Goal: Information Seeking & Learning: Learn about a topic

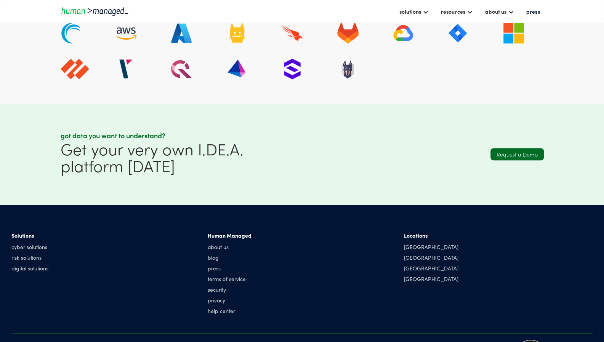
scroll to position [2159, 0]
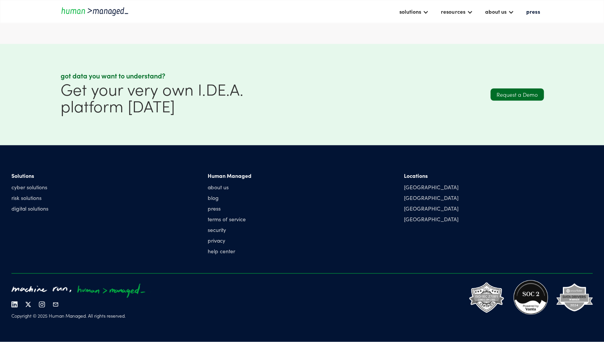
click at [10, 243] on section "Solutions cyber solutions risk solutions digital solutions Human Managed about …" at bounding box center [302, 243] width 604 height 197
click at [282, 201] on div "Human Managed about us blog press terms of service security privacy help center" at bounding box center [302, 215] width 189 height 86
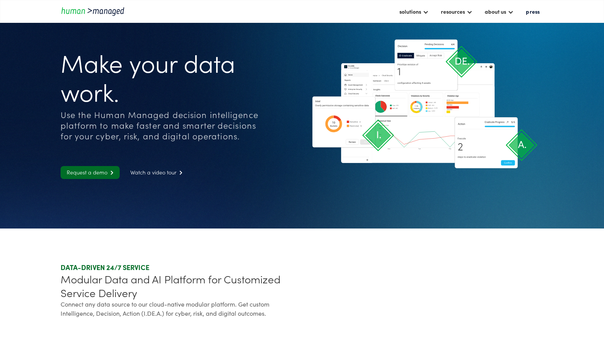
scroll to position [2159, 0]
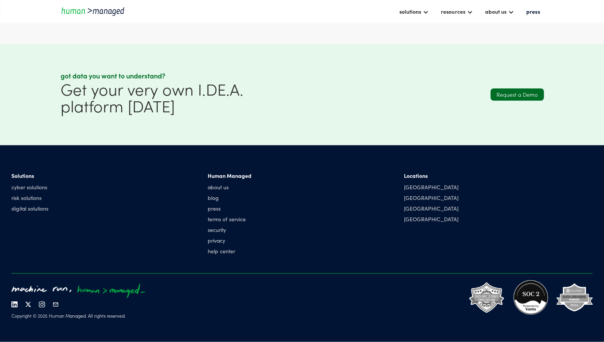
drag, startPoint x: 6, startPoint y: 54, endPoint x: 20, endPoint y: 53, distance: 14.2
click at [6, 54] on section "Got data you want to understand? Get your very own I.DE.A. platform today Reque…" at bounding box center [302, 94] width 604 height 101
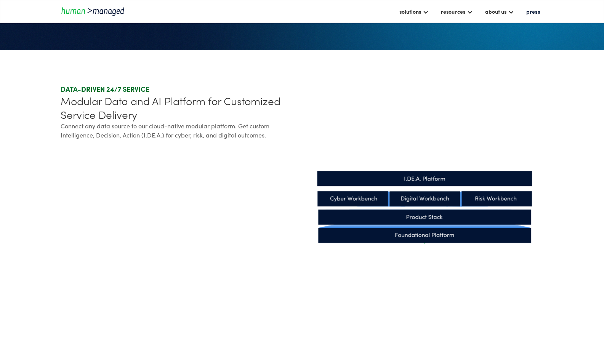
scroll to position [0, 0]
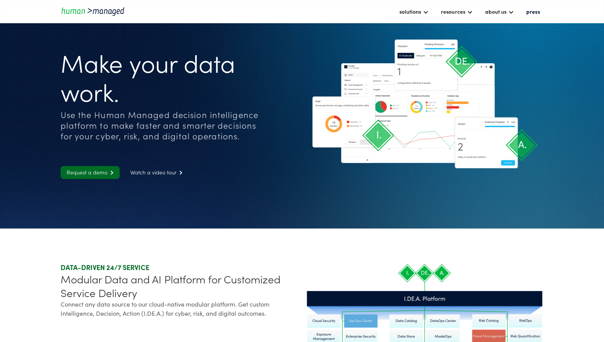
click at [4, 52] on section "Make your data work. Use the Human Managed decision intelligence platform to ma…" at bounding box center [302, 114] width 604 height 229
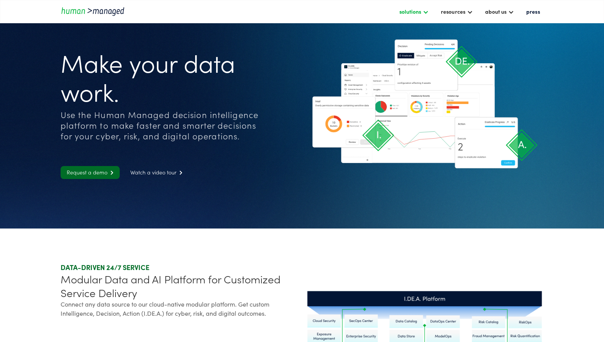
click at [414, 12] on div "solutions" at bounding box center [410, 11] width 22 height 9
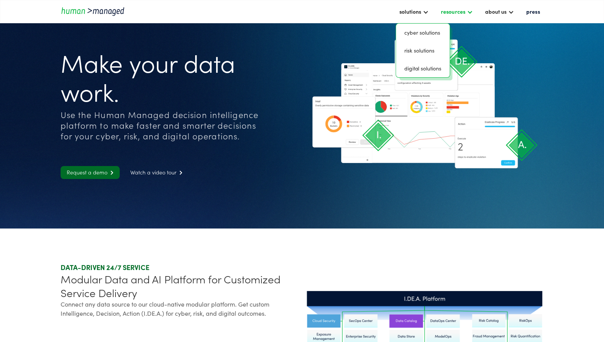
click at [453, 13] on div "resources" at bounding box center [453, 11] width 24 height 9
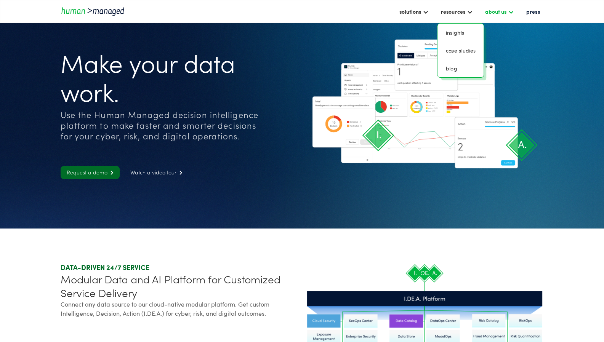
click at [498, 14] on div "about us" at bounding box center [494, 11] width 21 height 9
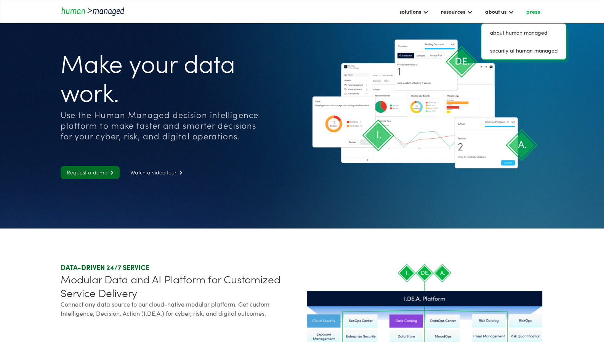
click at [524, 14] on link "press" at bounding box center [532, 11] width 21 height 13
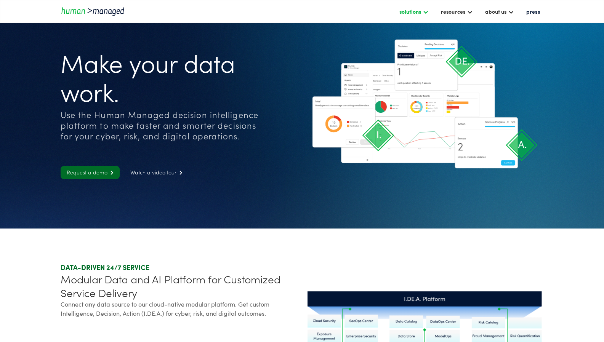
click at [415, 10] on div "solutions" at bounding box center [410, 11] width 22 height 9
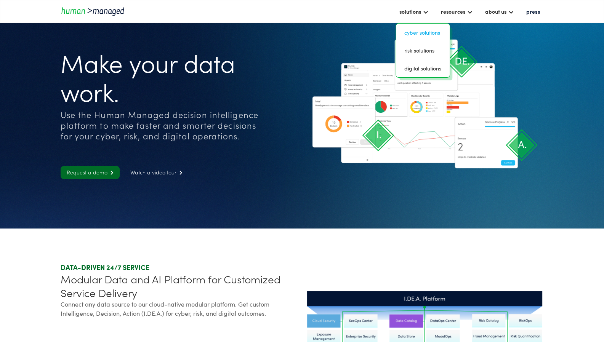
click at [421, 32] on link "Cyber solutions" at bounding box center [423, 33] width 48 height 12
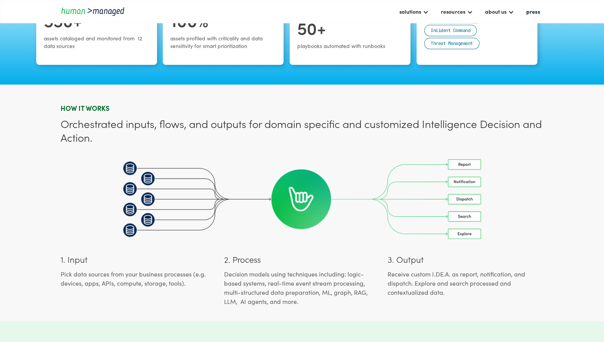
scroll to position [686, 0]
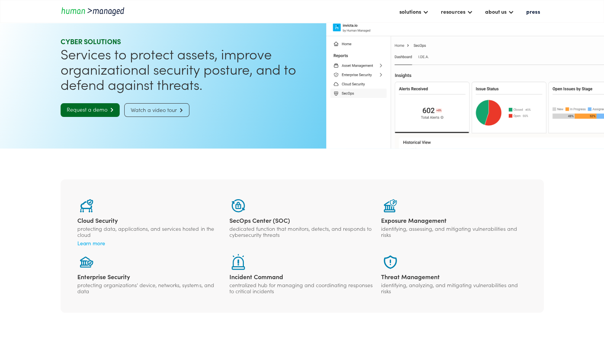
scroll to position [0, 0]
